Goal: Transaction & Acquisition: Subscribe to service/newsletter

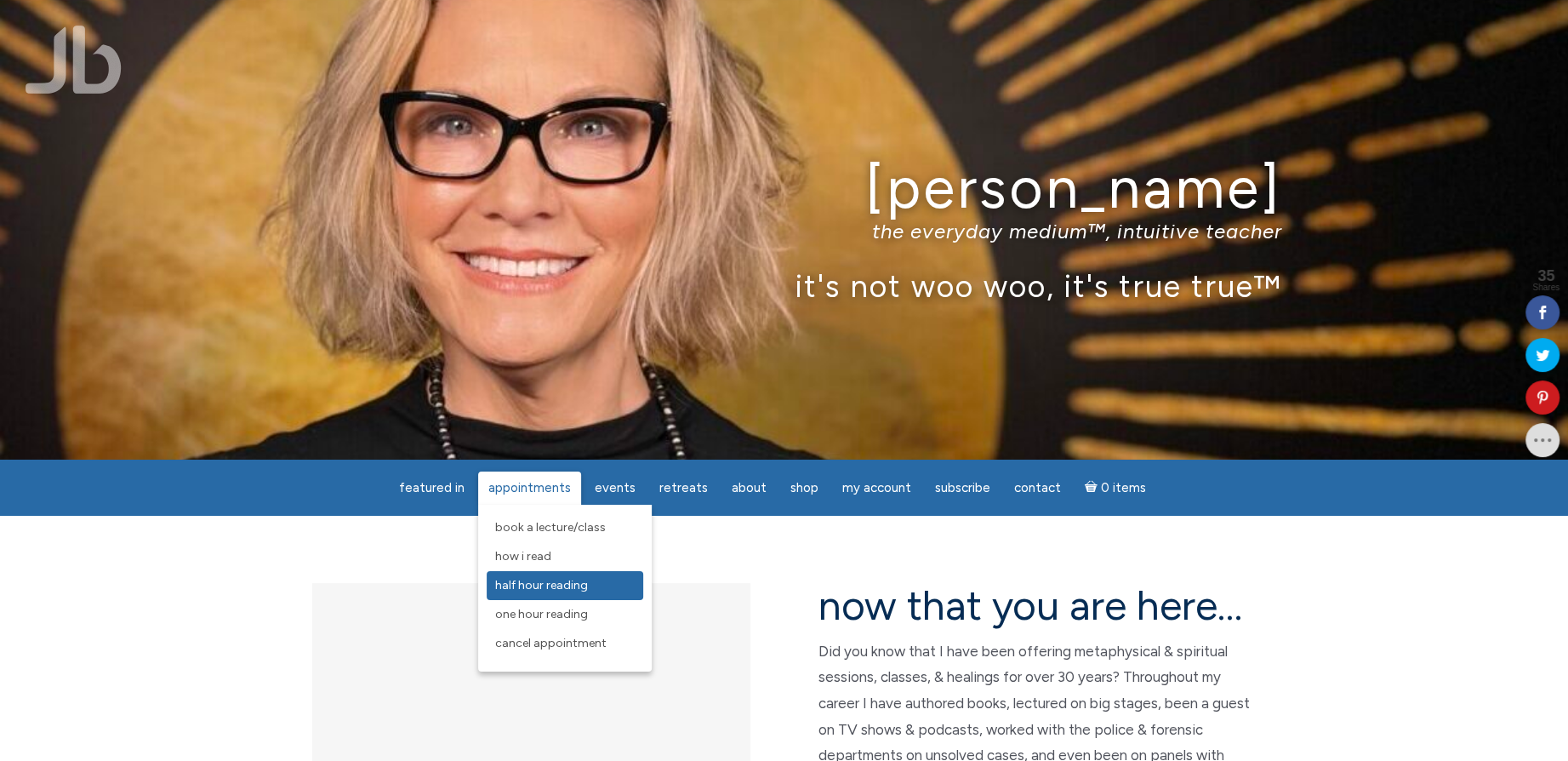
click at [567, 592] on link "Half Hour Reading" at bounding box center [565, 585] width 157 height 29
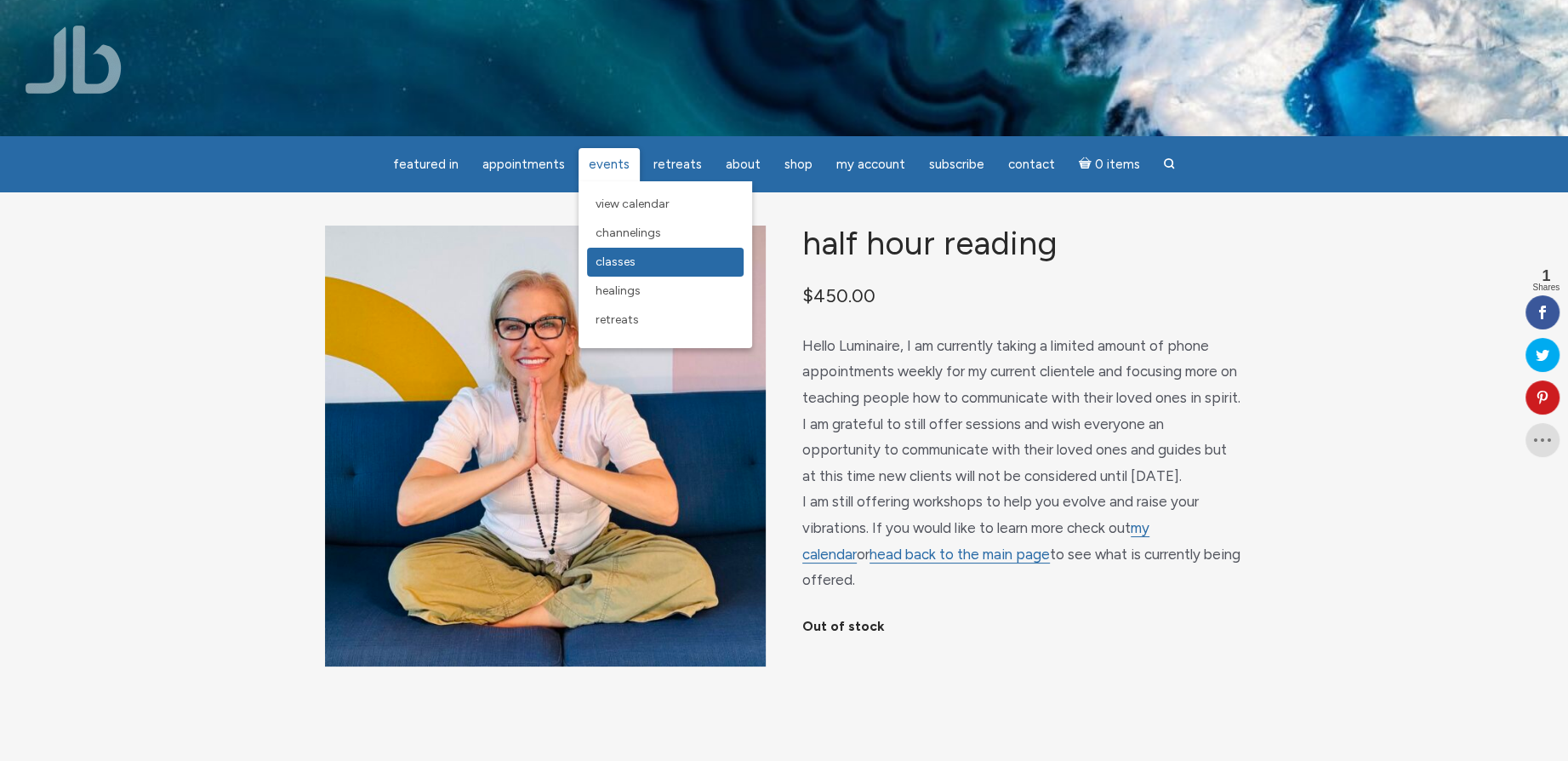
click at [631, 260] on span "Classes" at bounding box center [615, 262] width 40 height 15
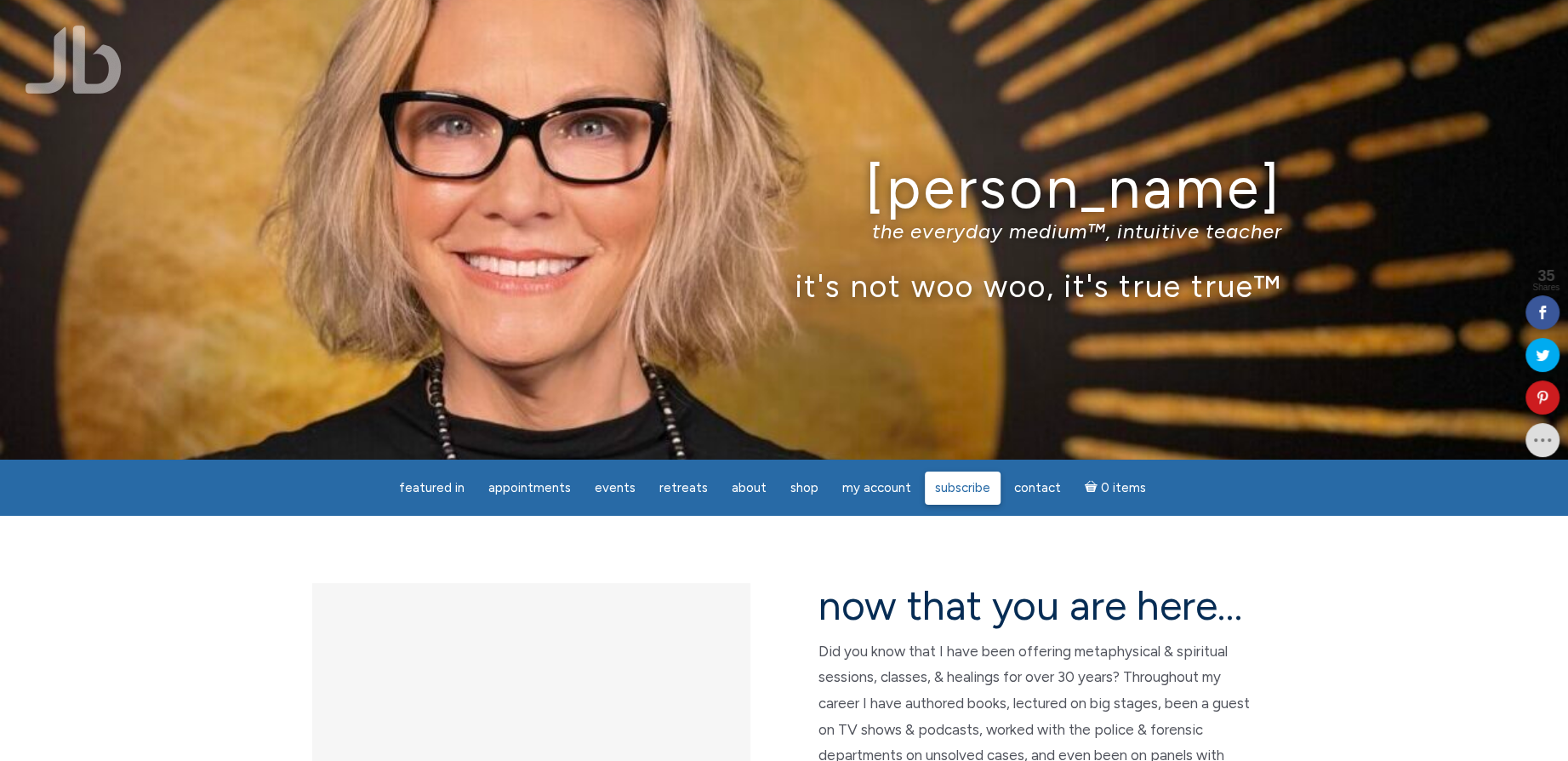
click at [954, 500] on link "Subscribe" at bounding box center [963, 488] width 76 height 33
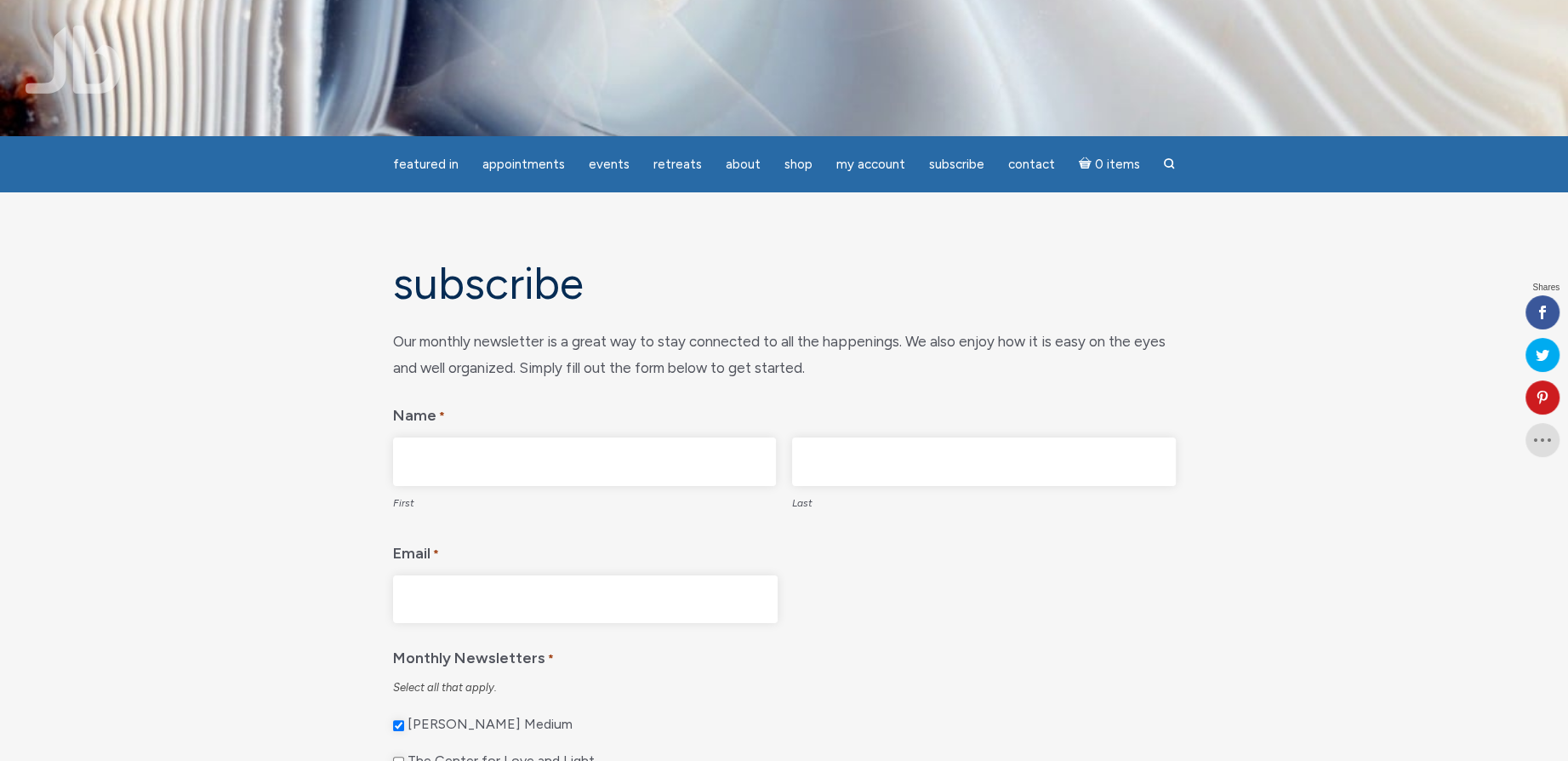
drag, startPoint x: 415, startPoint y: 472, endPoint x: 427, endPoint y: 472, distance: 12.0
click at [415, 472] on input "First" at bounding box center [585, 461] width 384 height 49
type input "[PERSON_NAME]"
type input "[EMAIL_ADDRESS][DOMAIN_NAME]"
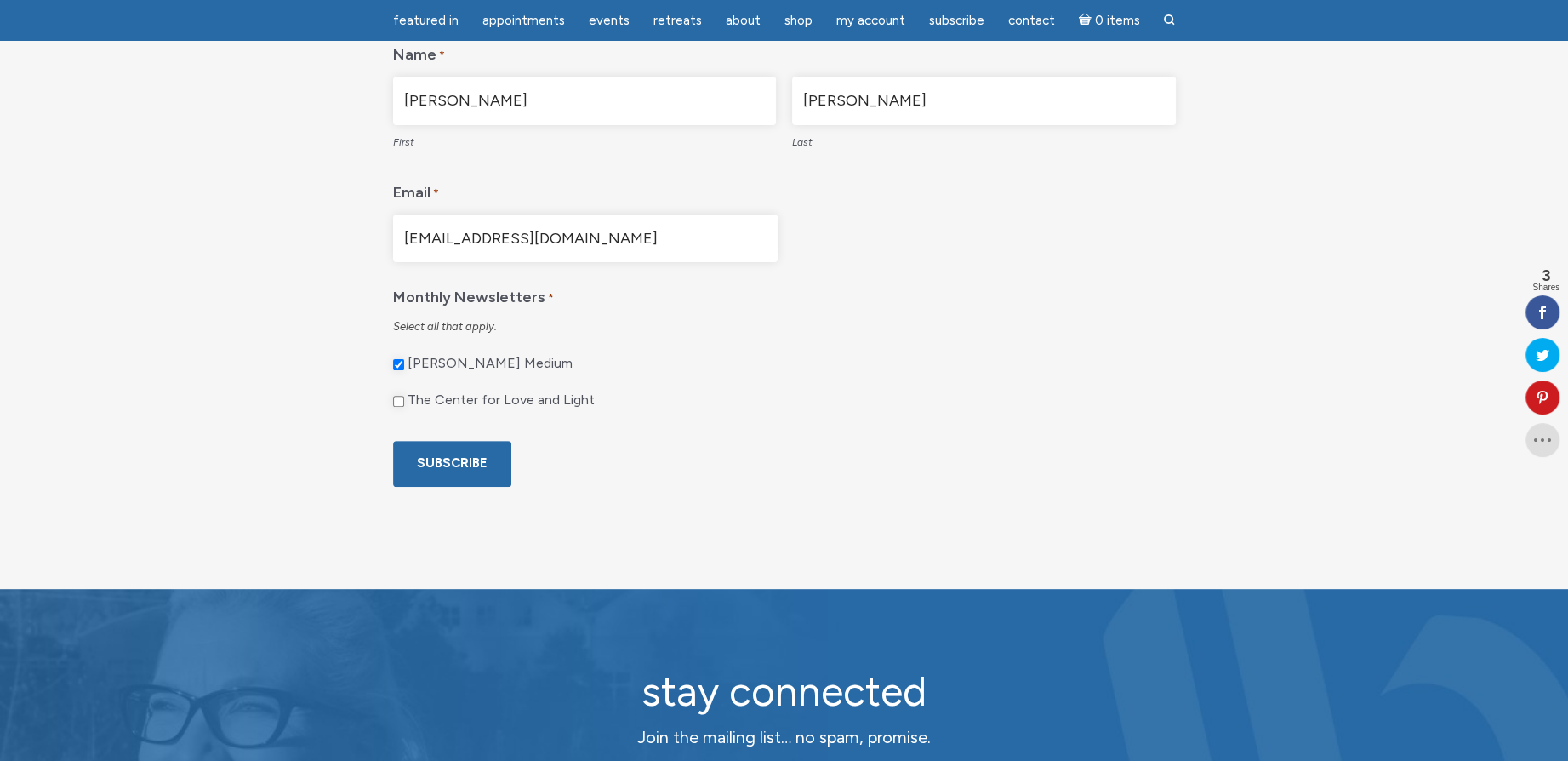
scroll to position [340, 0]
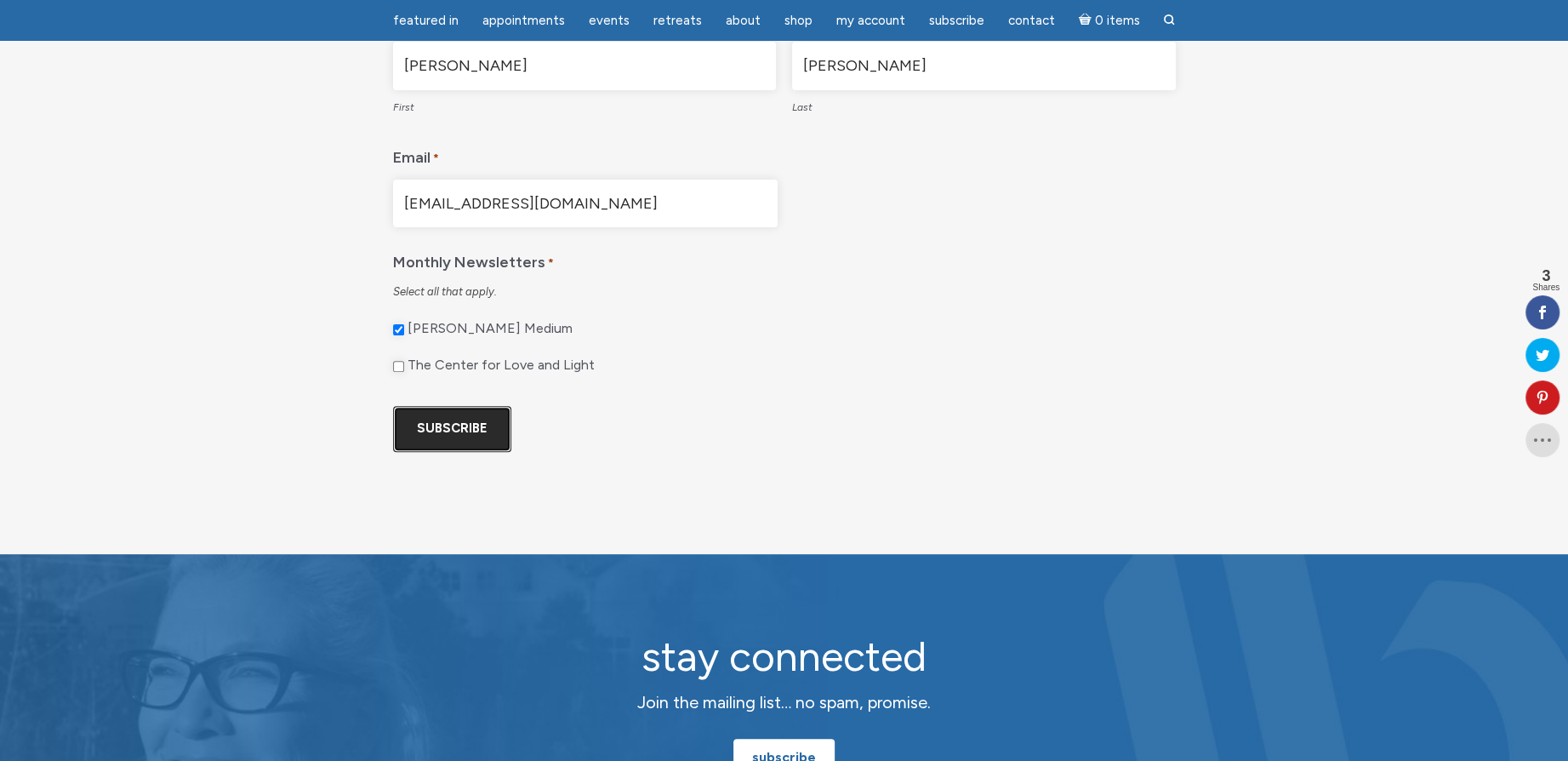
click at [458, 417] on input "Subscribe" at bounding box center [452, 428] width 118 height 45
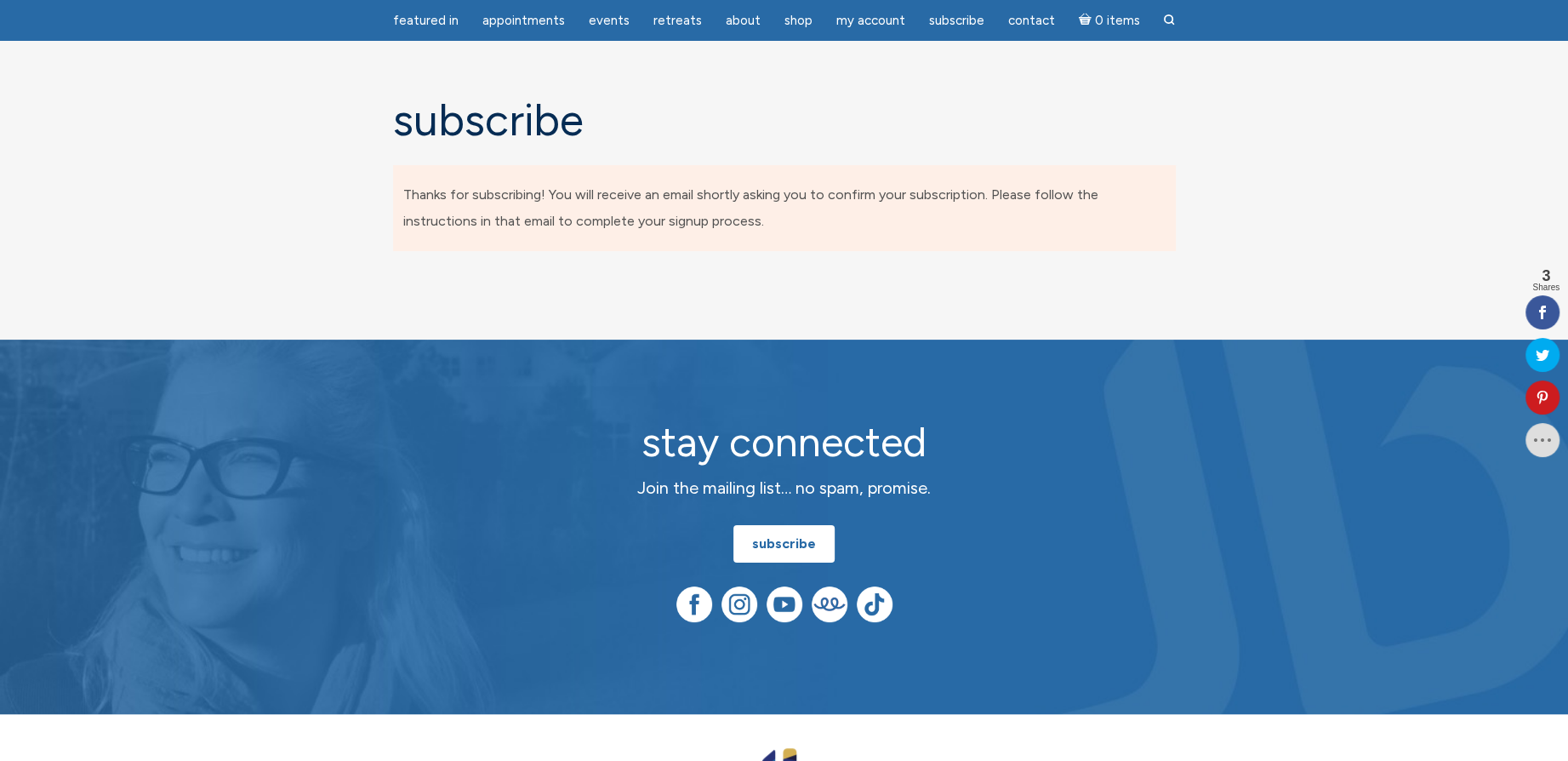
scroll to position [0, 0]
